Goal: Use online tool/utility

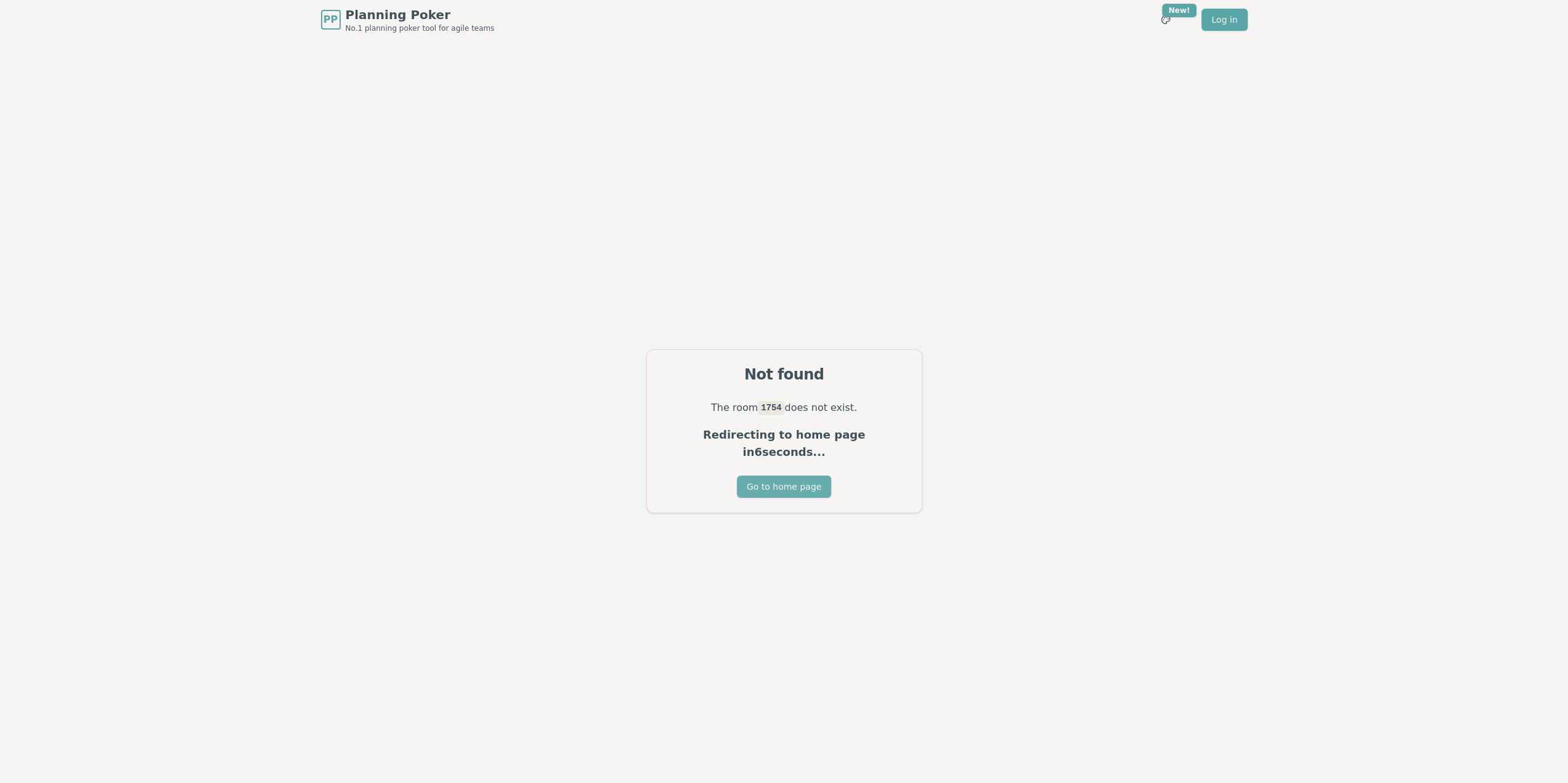
click at [793, 479] on button "Go to home page" at bounding box center [784, 486] width 95 height 22
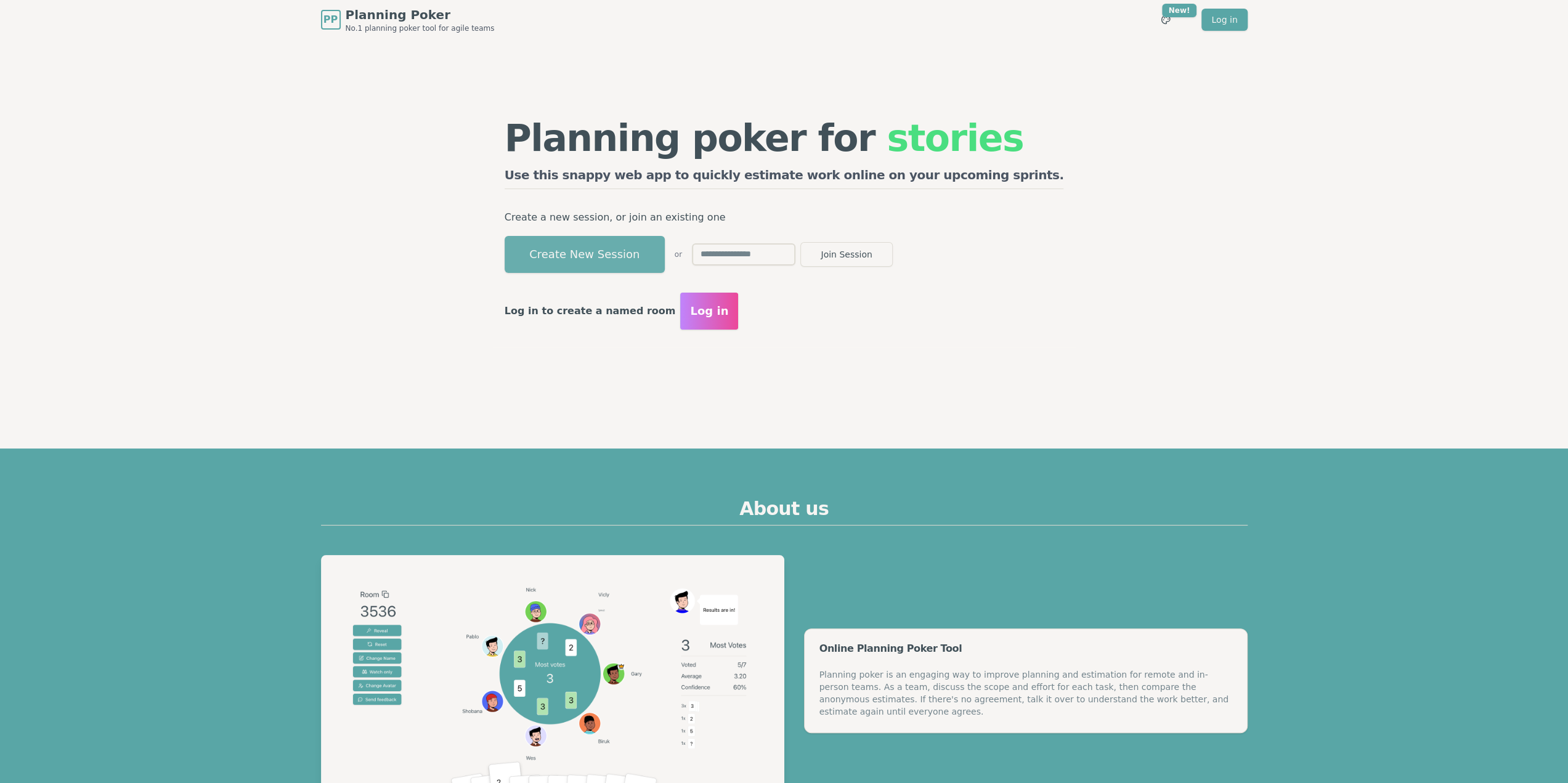
click at [636, 260] on button "Create New Session" at bounding box center [584, 255] width 160 height 37
